Goal: Task Accomplishment & Management: Manage account settings

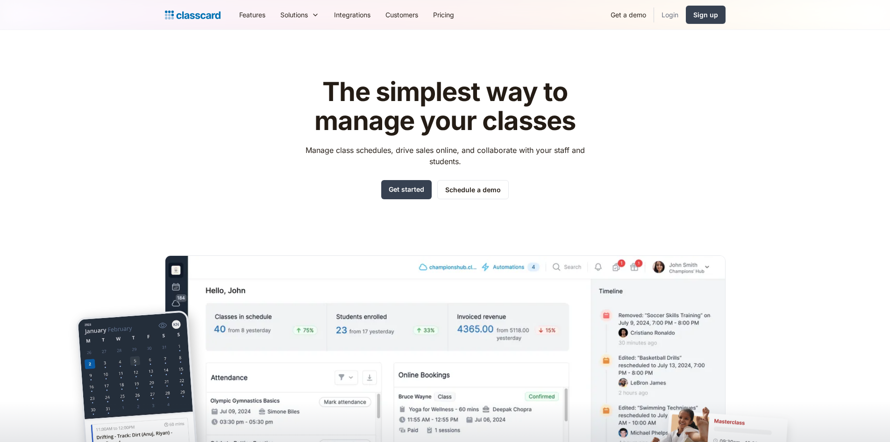
click at [675, 16] on link "Login" at bounding box center [670, 14] width 32 height 21
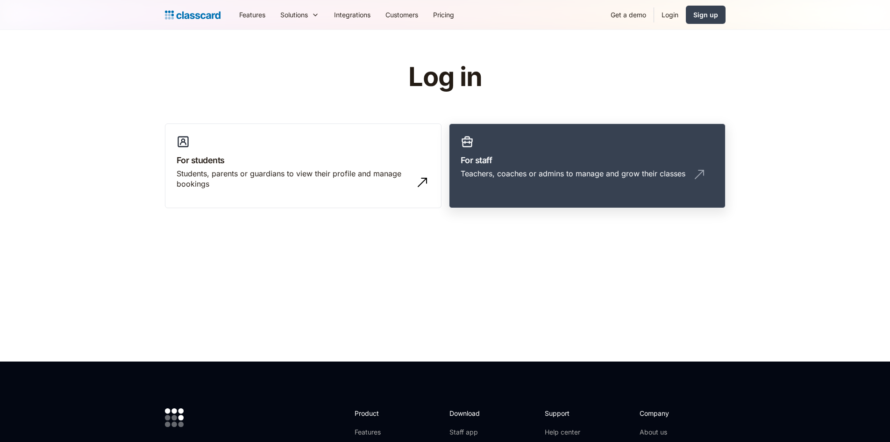
click at [601, 172] on div "Teachers, coaches or admins to manage and grow their classes" at bounding box center [573, 173] width 225 height 10
